Goal: Task Accomplishment & Management: Use online tool/utility

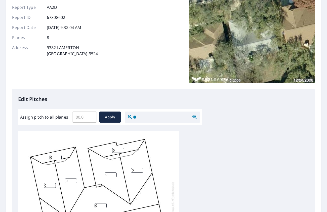
scroll to position [50, 0]
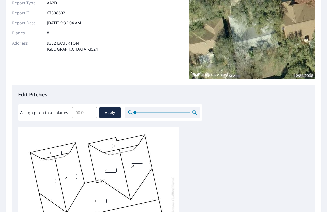
click at [92, 115] on input "Assign pitch to all planes" at bounding box center [84, 112] width 25 height 14
type input "5"
click at [106, 113] on span "Apply" at bounding box center [109, 112] width 13 height 6
type input "5"
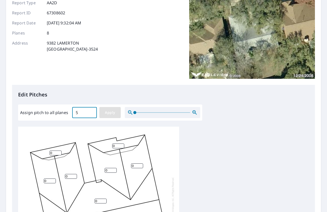
type input "5"
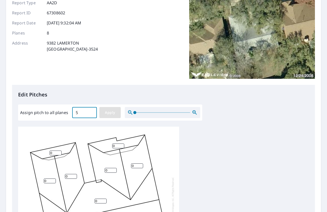
type input "5"
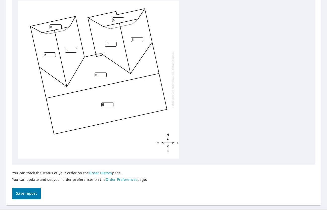
scroll to position [186, 0]
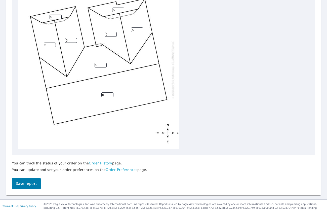
click at [26, 182] on span "Save report" at bounding box center [26, 183] width 21 height 6
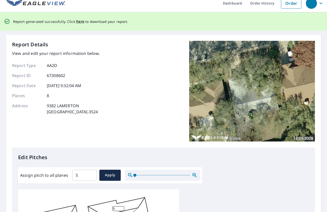
scroll to position [0, 0]
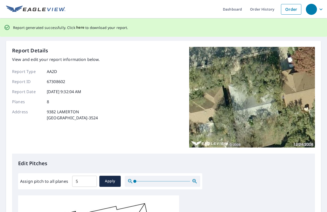
click at [80, 28] on span "here" at bounding box center [80, 27] width 8 height 6
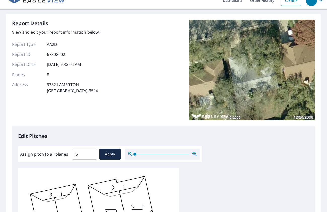
scroll to position [8, 0]
